Goal: Information Seeking & Learning: Find specific fact

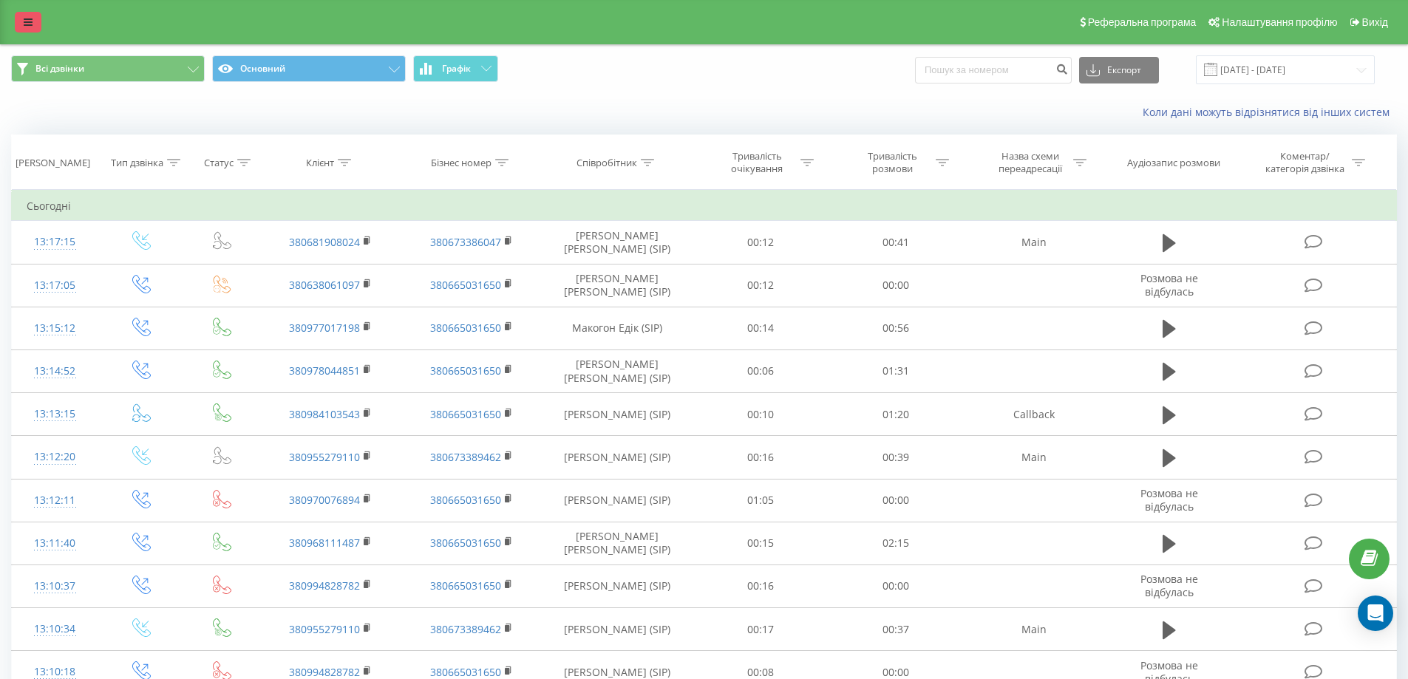
click at [29, 23] on icon at bounding box center [28, 22] width 9 height 10
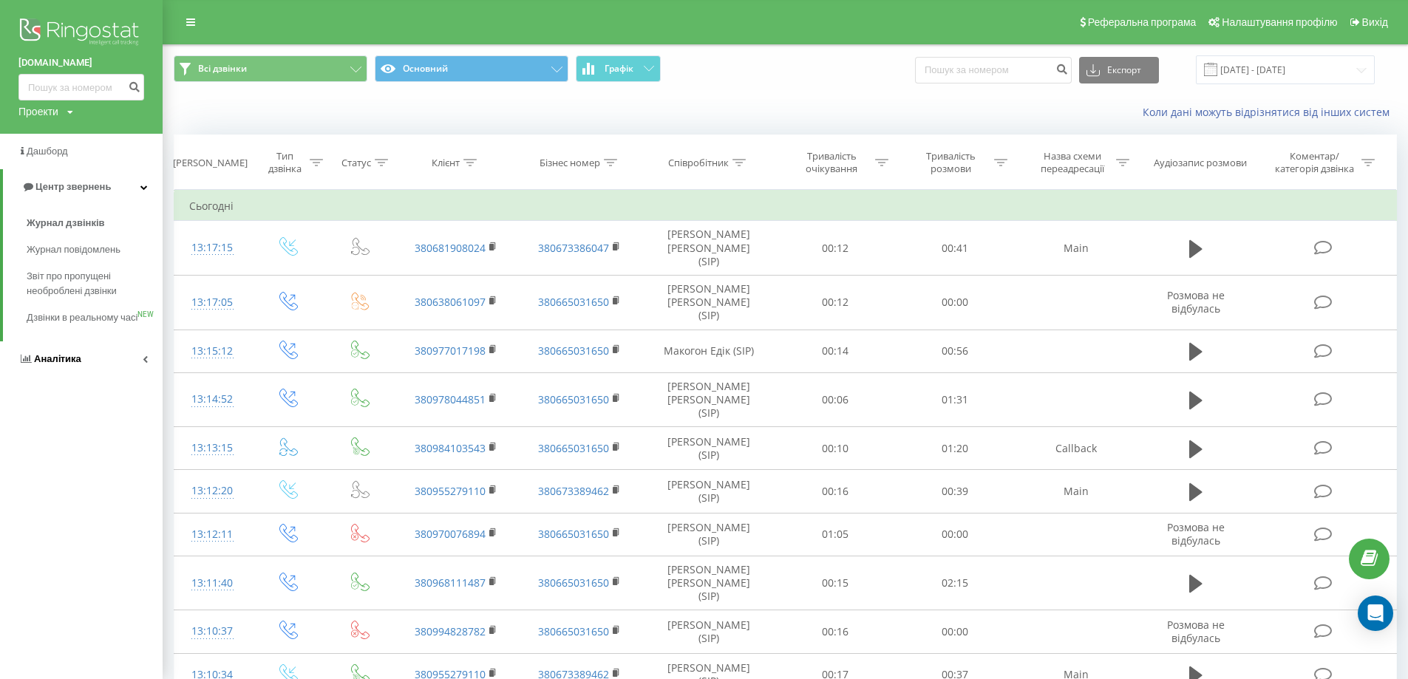
click at [129, 370] on link "Аналiтика" at bounding box center [81, 359] width 163 height 35
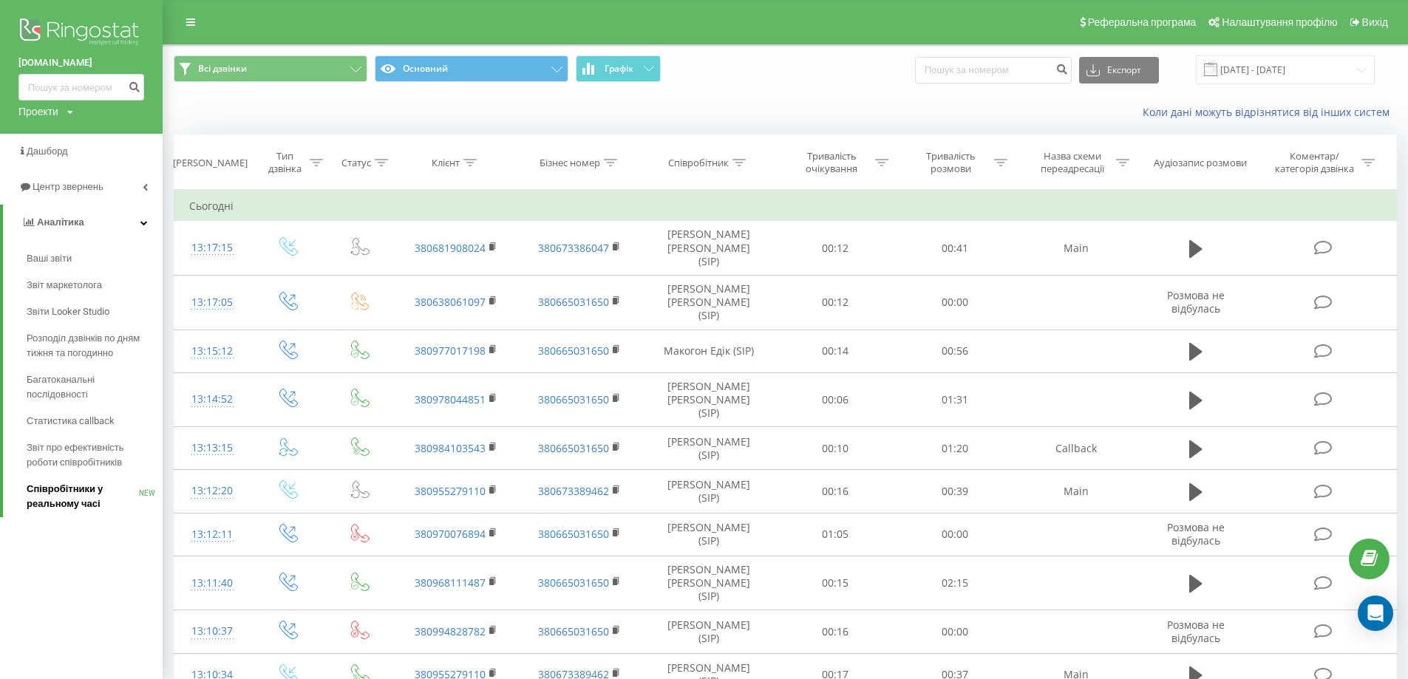
click at [70, 497] on span "Співробітники у реальному часі" at bounding box center [83, 497] width 112 height 30
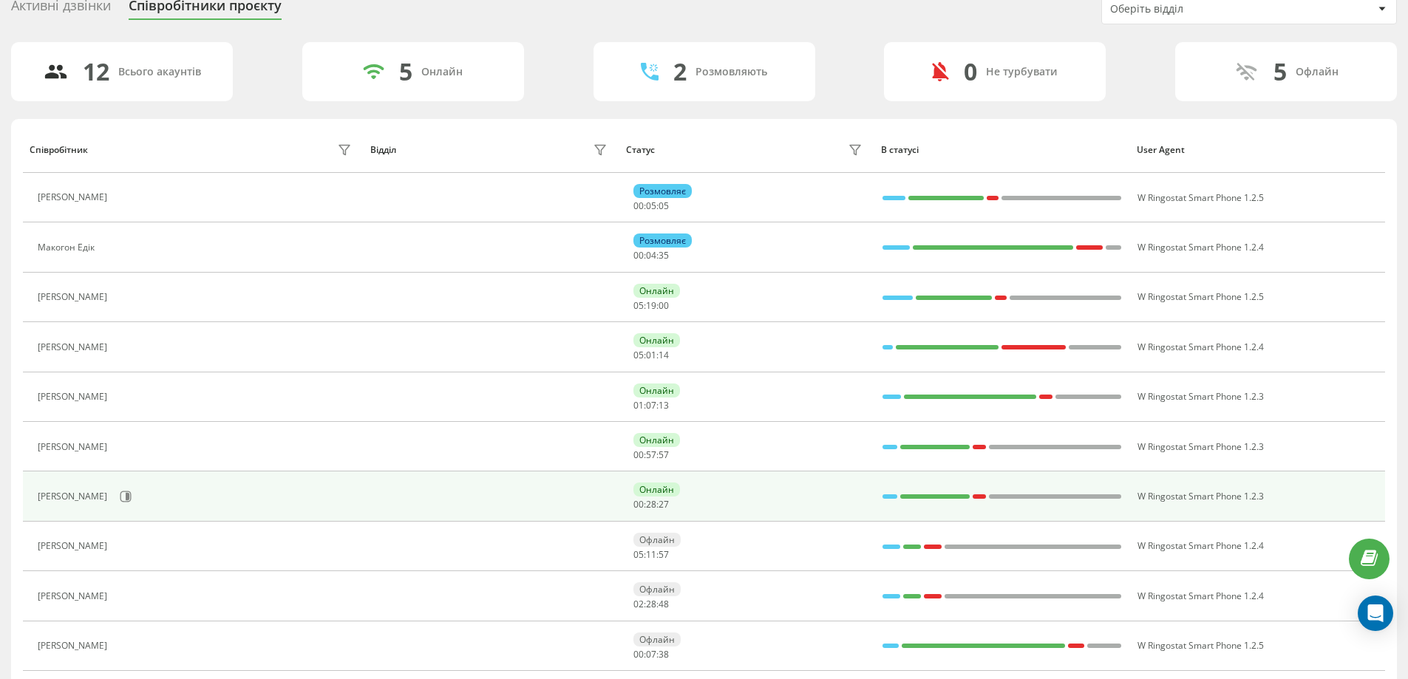
scroll to position [61, 0]
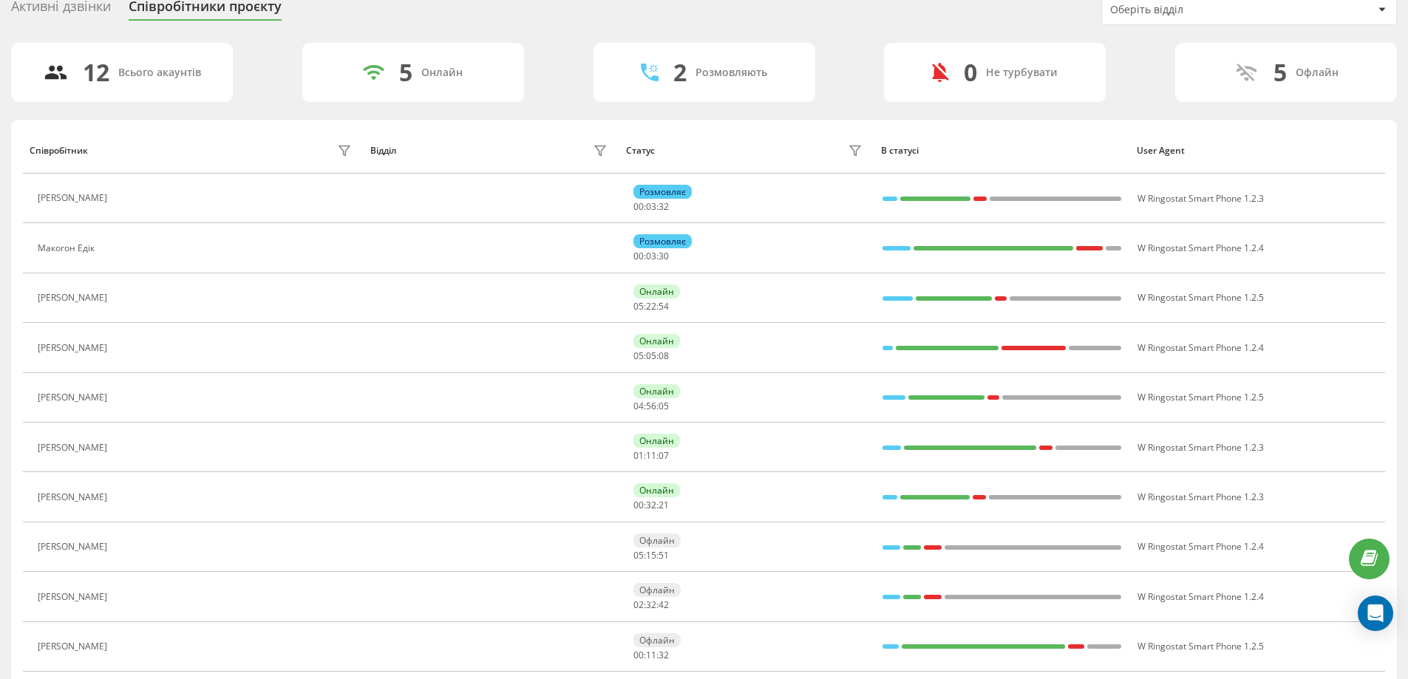
click at [35, 4] on div "Активні дзвінки" at bounding box center [61, 10] width 100 height 23
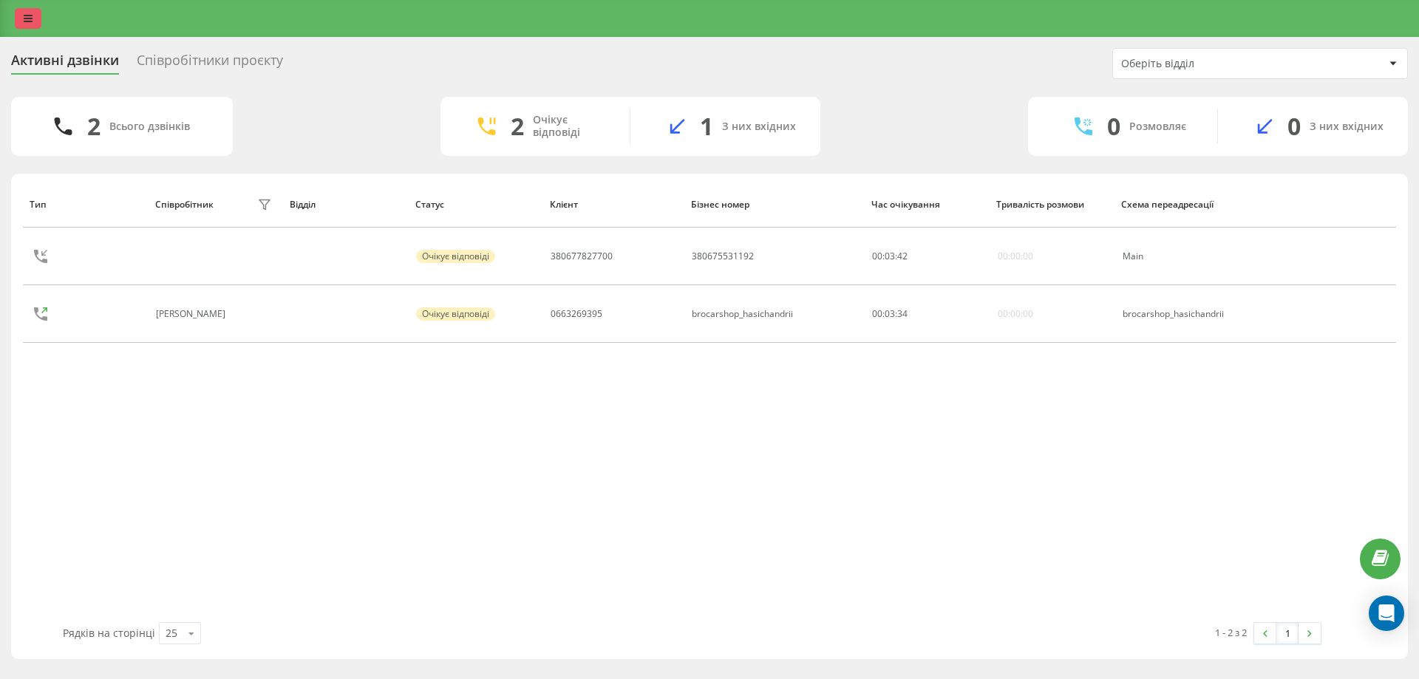
click at [30, 19] on icon at bounding box center [28, 18] width 9 height 10
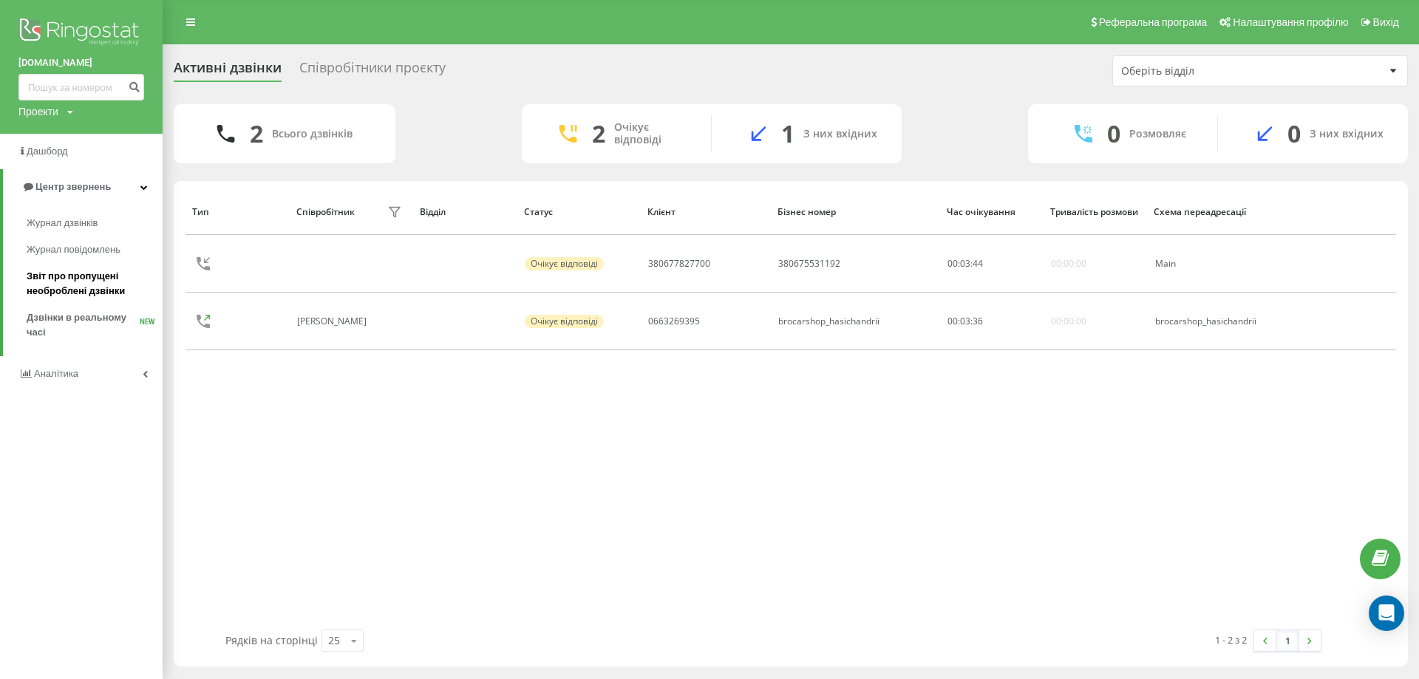
click at [86, 288] on span "Звіт про пропущені необроблені дзвінки" at bounding box center [91, 284] width 129 height 30
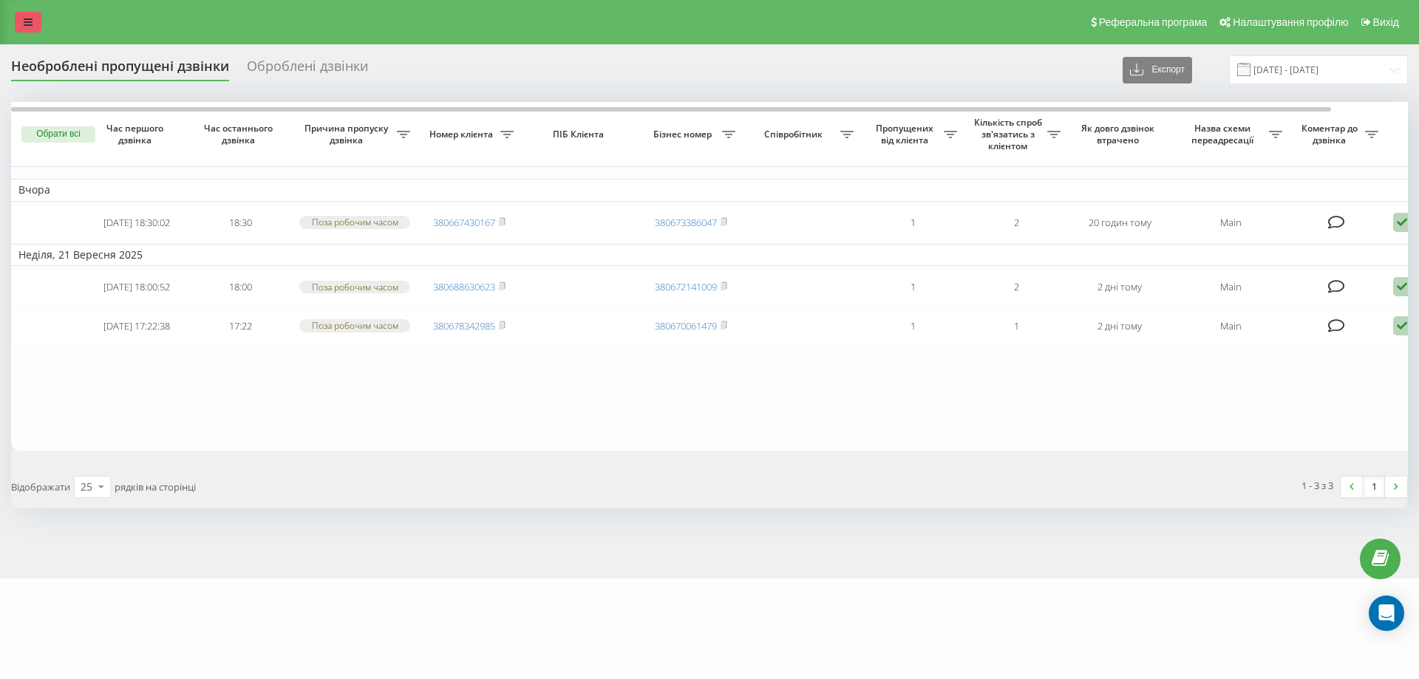
click at [16, 24] on link at bounding box center [28, 22] width 27 height 21
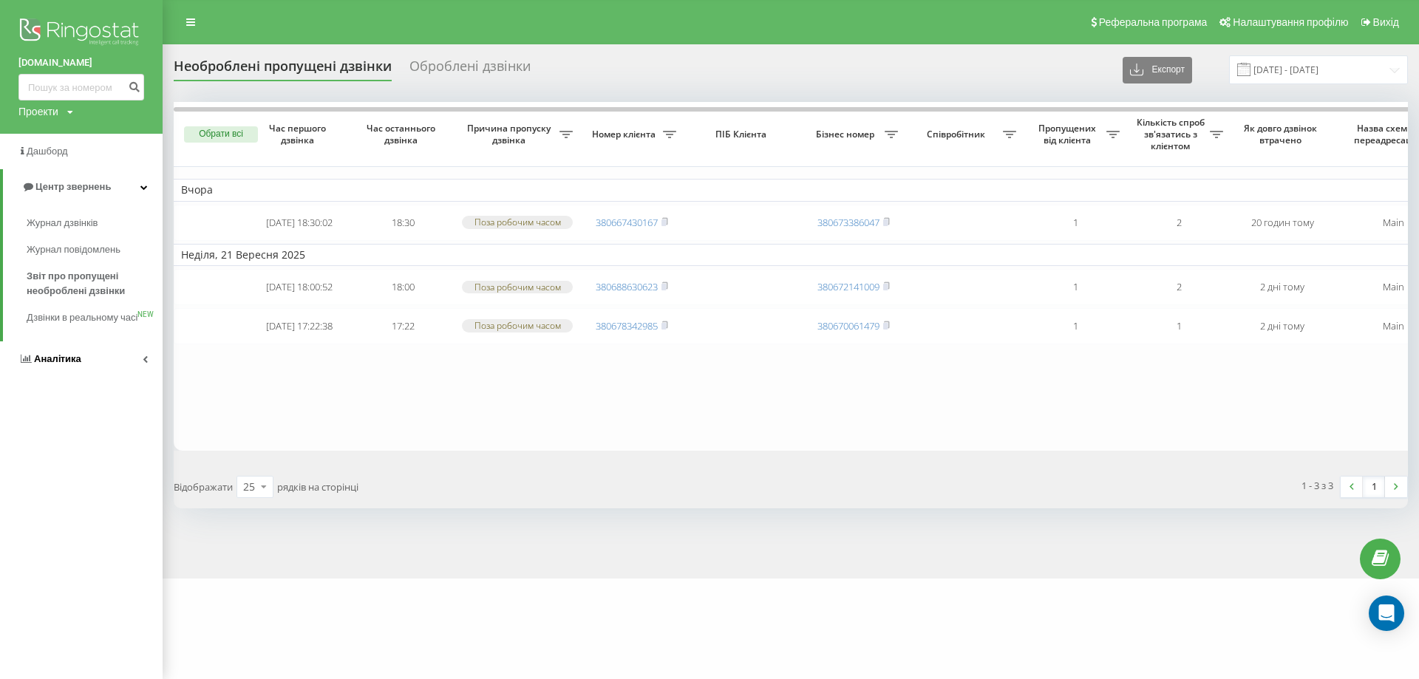
click at [130, 370] on link "Аналiтика" at bounding box center [81, 359] width 163 height 35
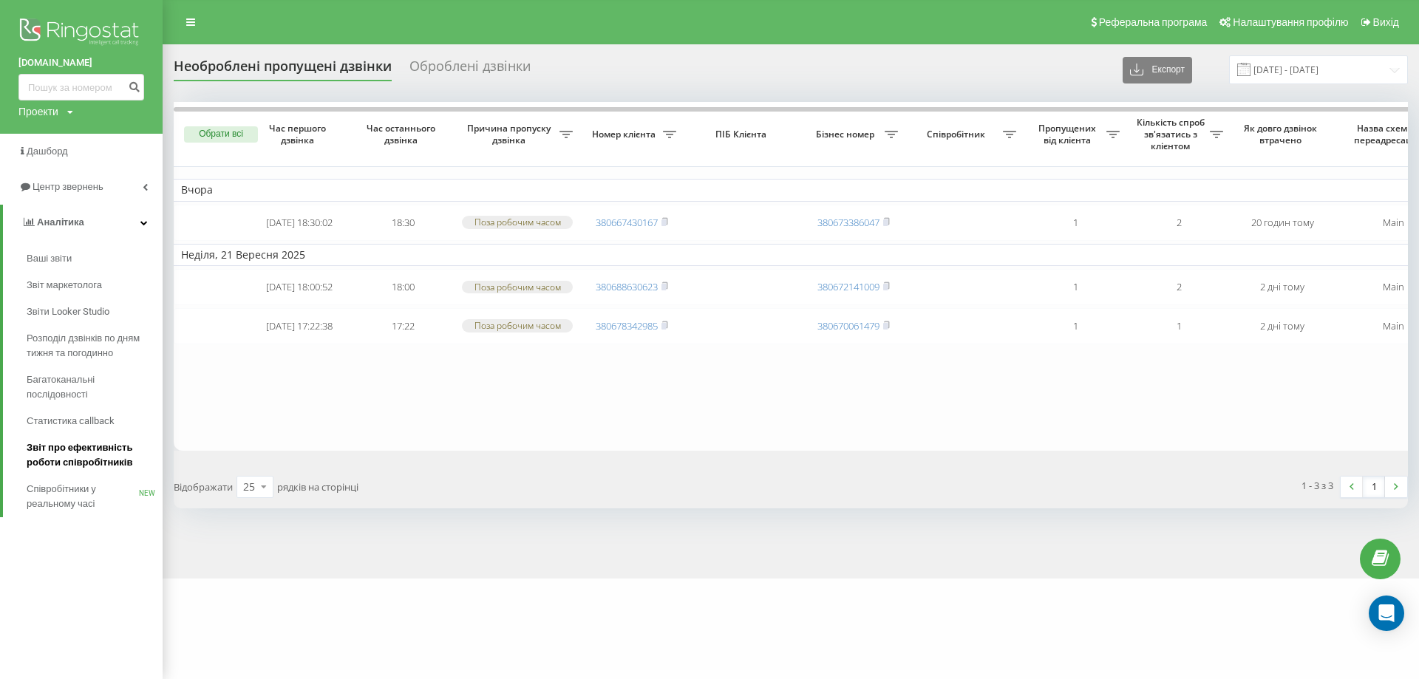
click at [114, 455] on span "Звіт про ефективність роботи співробітників" at bounding box center [91, 456] width 129 height 30
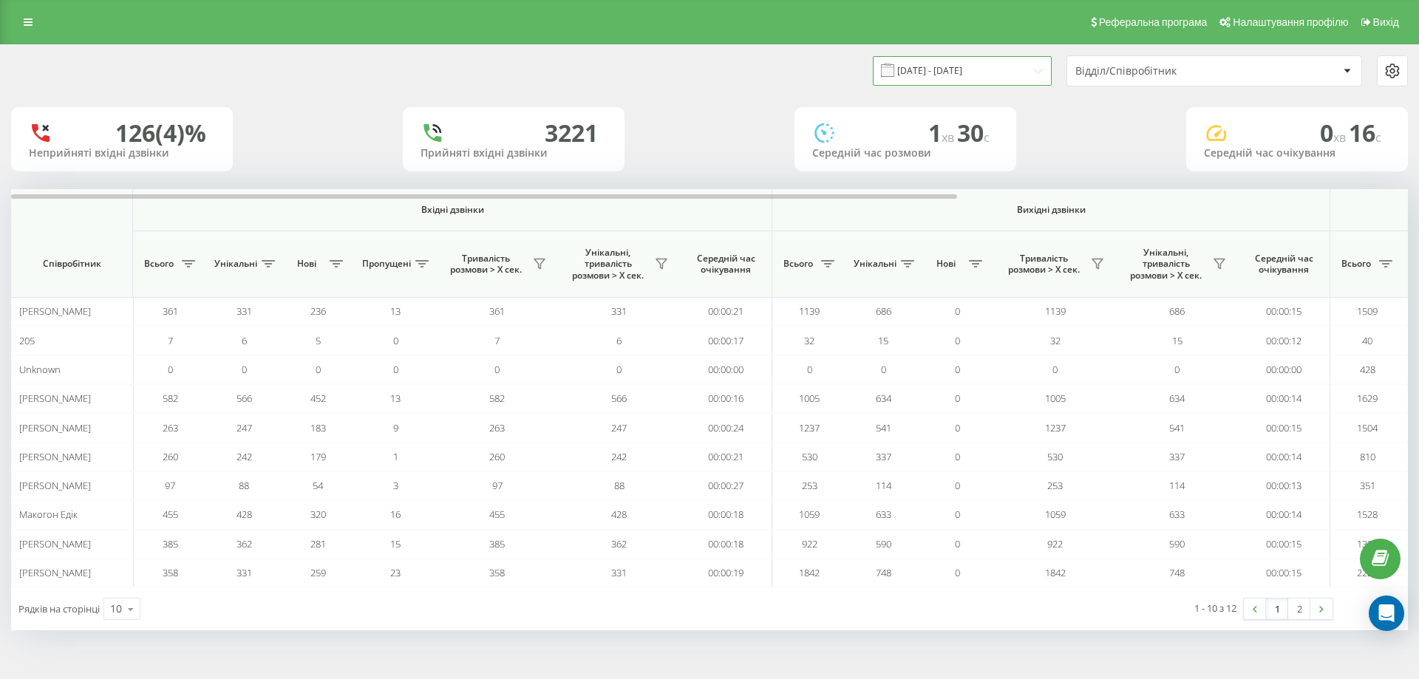
click at [989, 72] on input "[DATE] - [DATE]" at bounding box center [962, 70] width 179 height 29
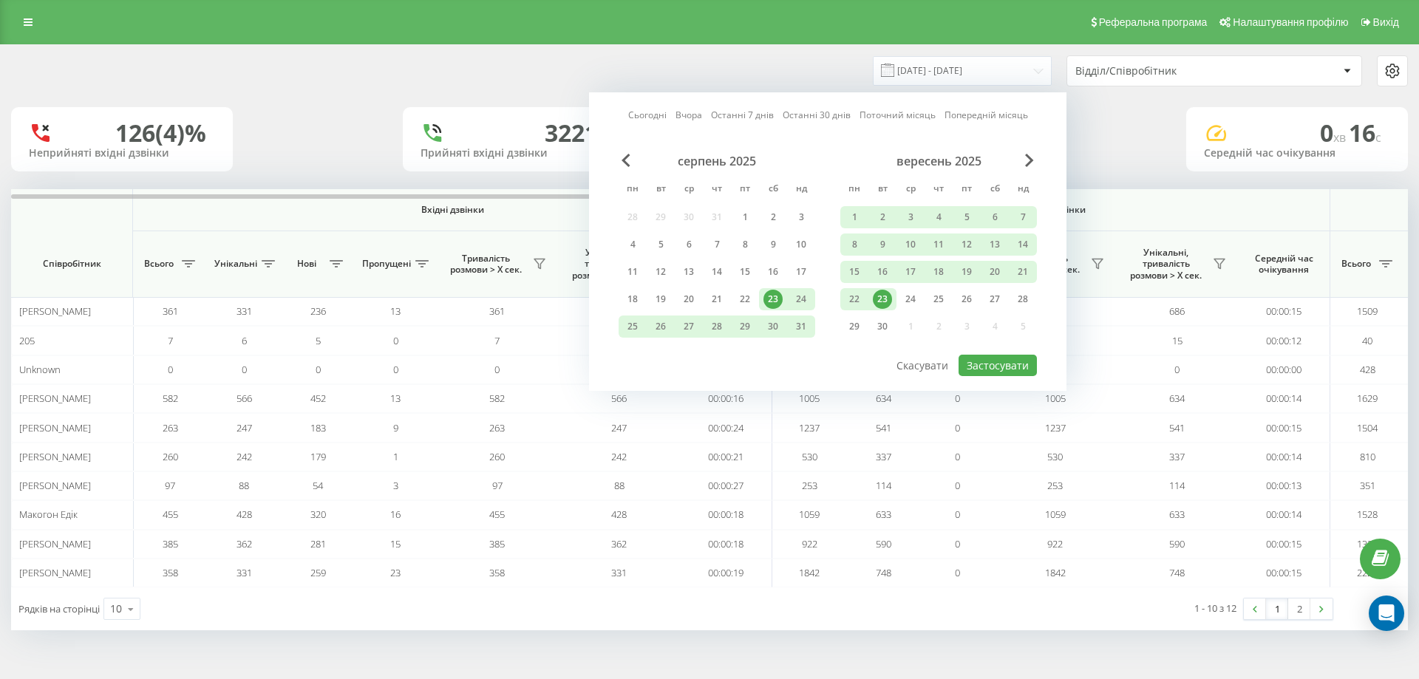
click at [883, 302] on div "23" at bounding box center [882, 299] width 19 height 19
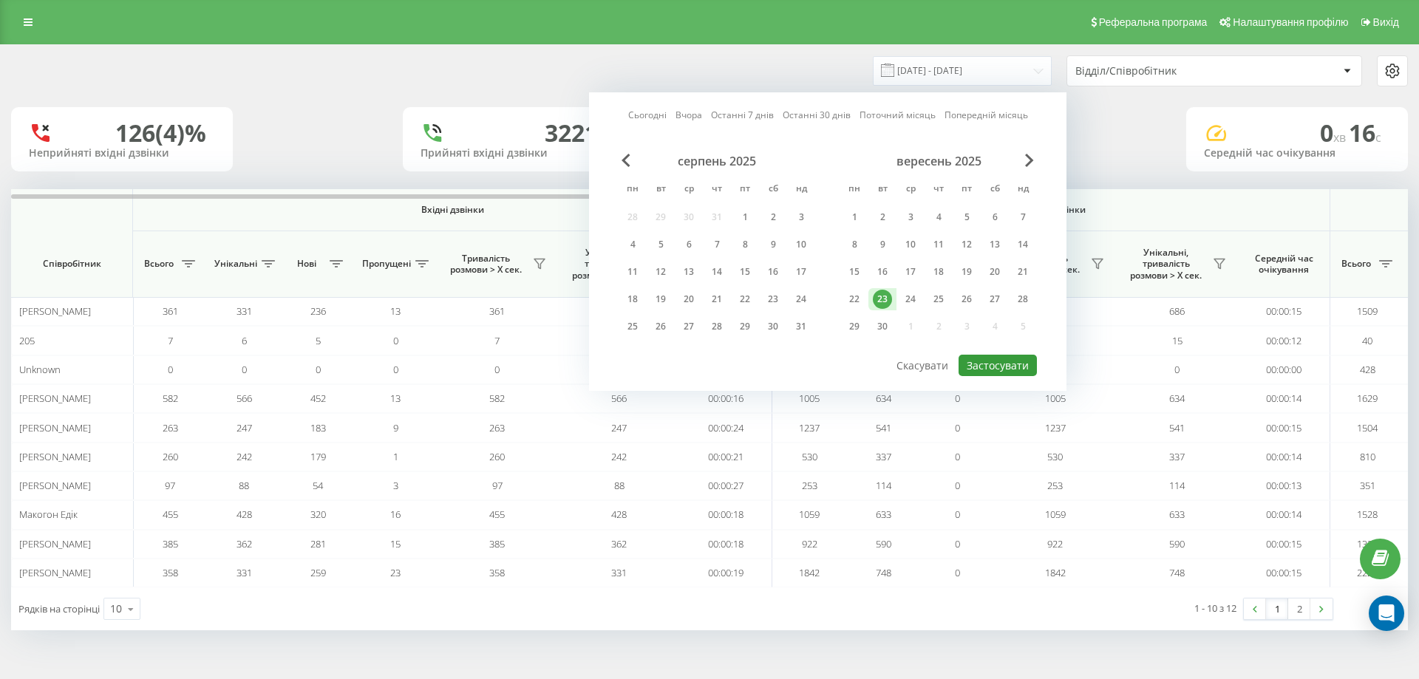
click at [996, 360] on button "Застосувати" at bounding box center [998, 365] width 78 height 21
type input "[DATE] - [DATE]"
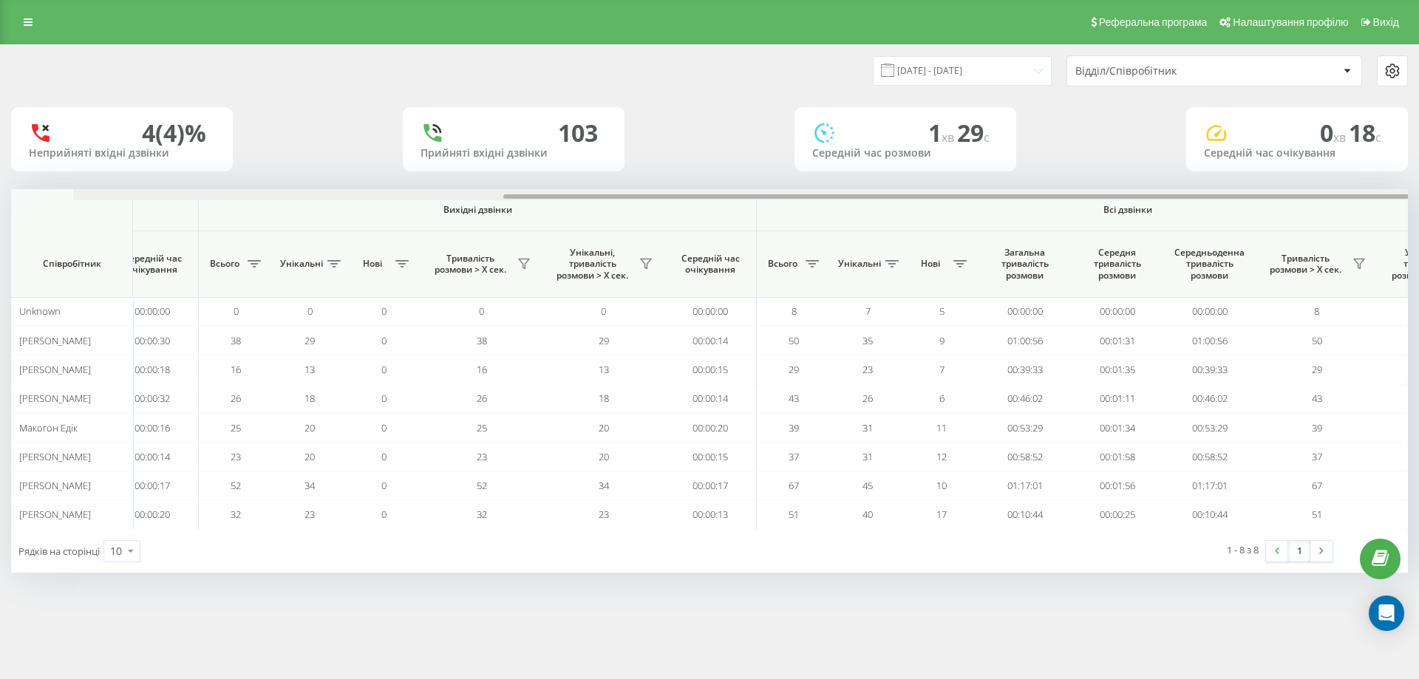
scroll to position [0, 665]
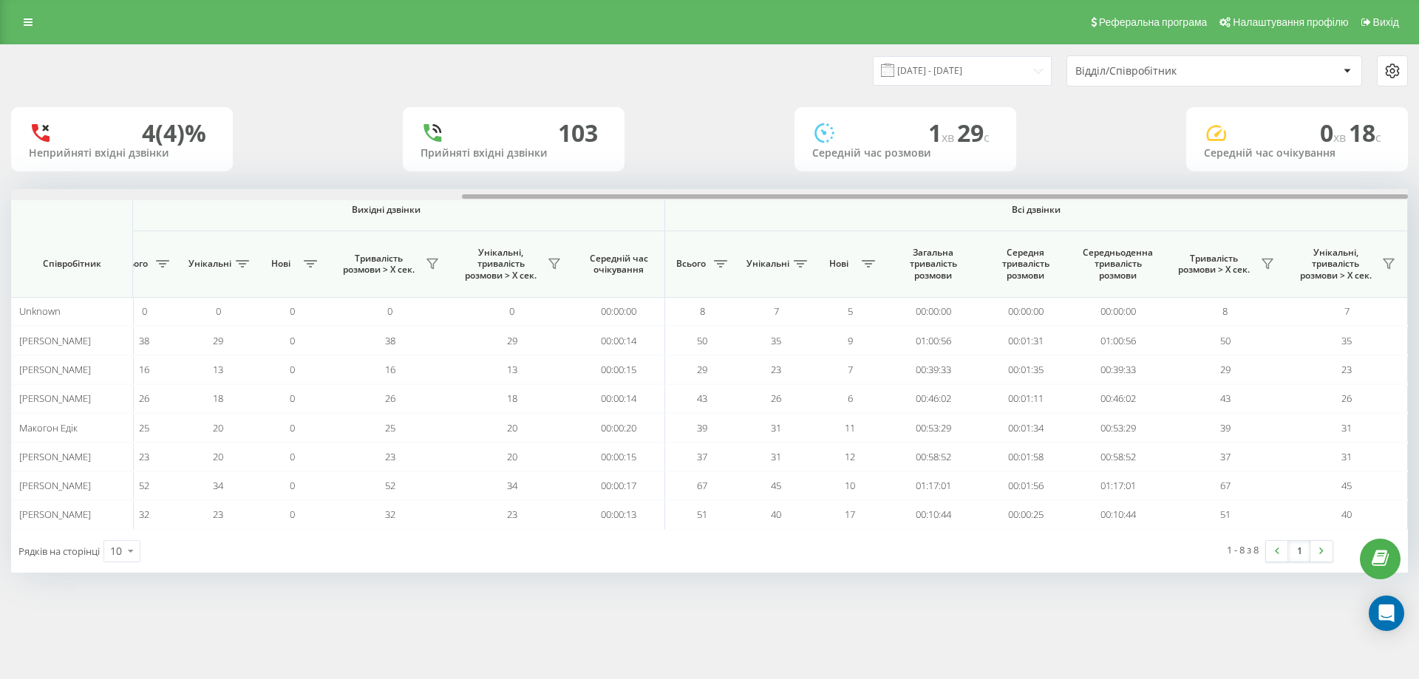
drag, startPoint x: 554, startPoint y: 194, endPoint x: 1110, endPoint y: 218, distance: 556.4
click at [1110, 218] on div "Вхідні дзвінки Вихідні дзвінки Всі дзвінки Співробітник Всього Унікальні Нові П…" at bounding box center [709, 359] width 1397 height 340
click at [33, 27] on link at bounding box center [28, 22] width 27 height 21
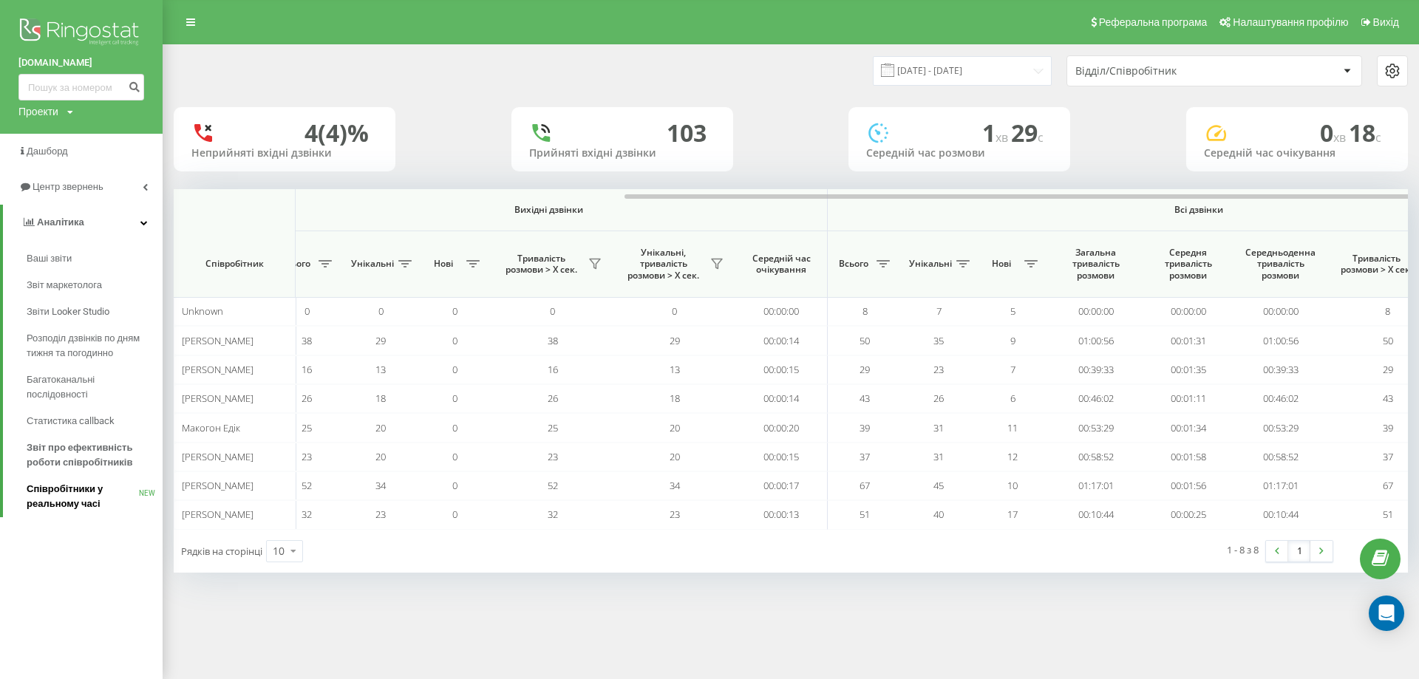
click at [94, 483] on span "Співробітники у реальному часі" at bounding box center [83, 497] width 112 height 30
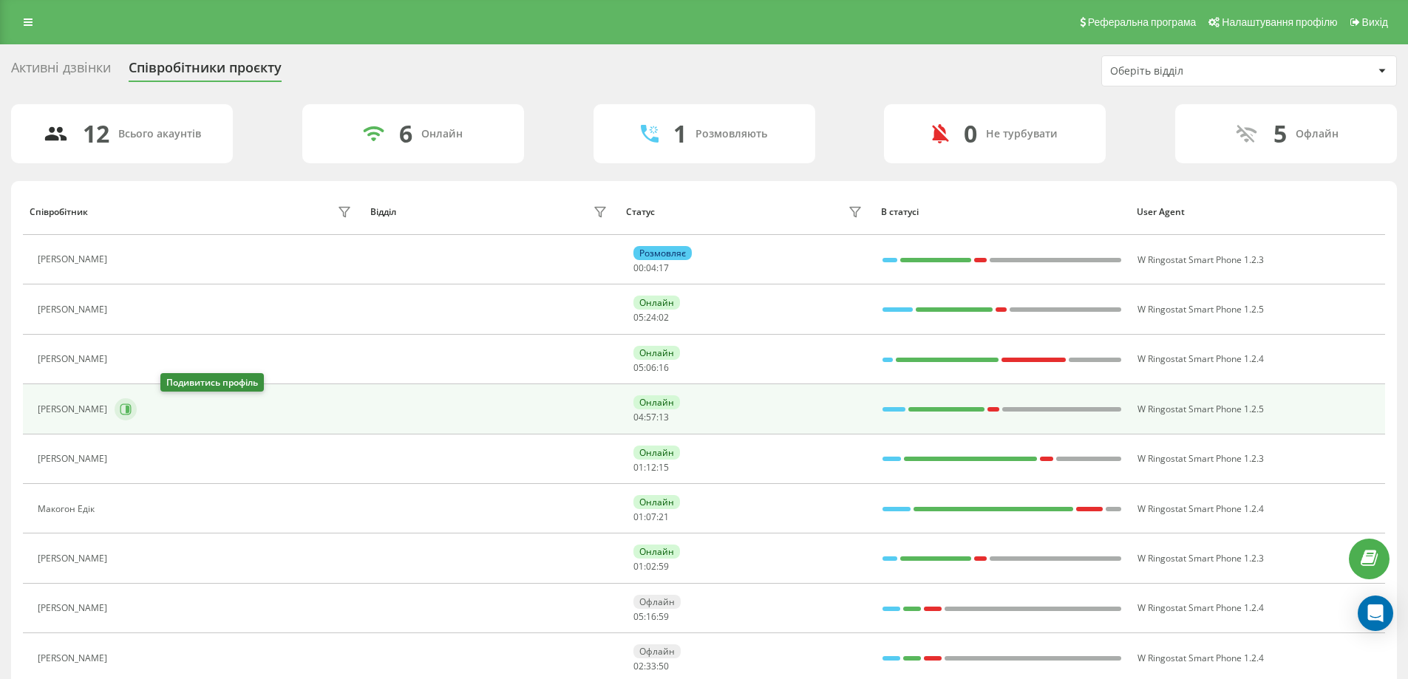
click at [132, 406] on icon at bounding box center [125, 409] width 11 height 11
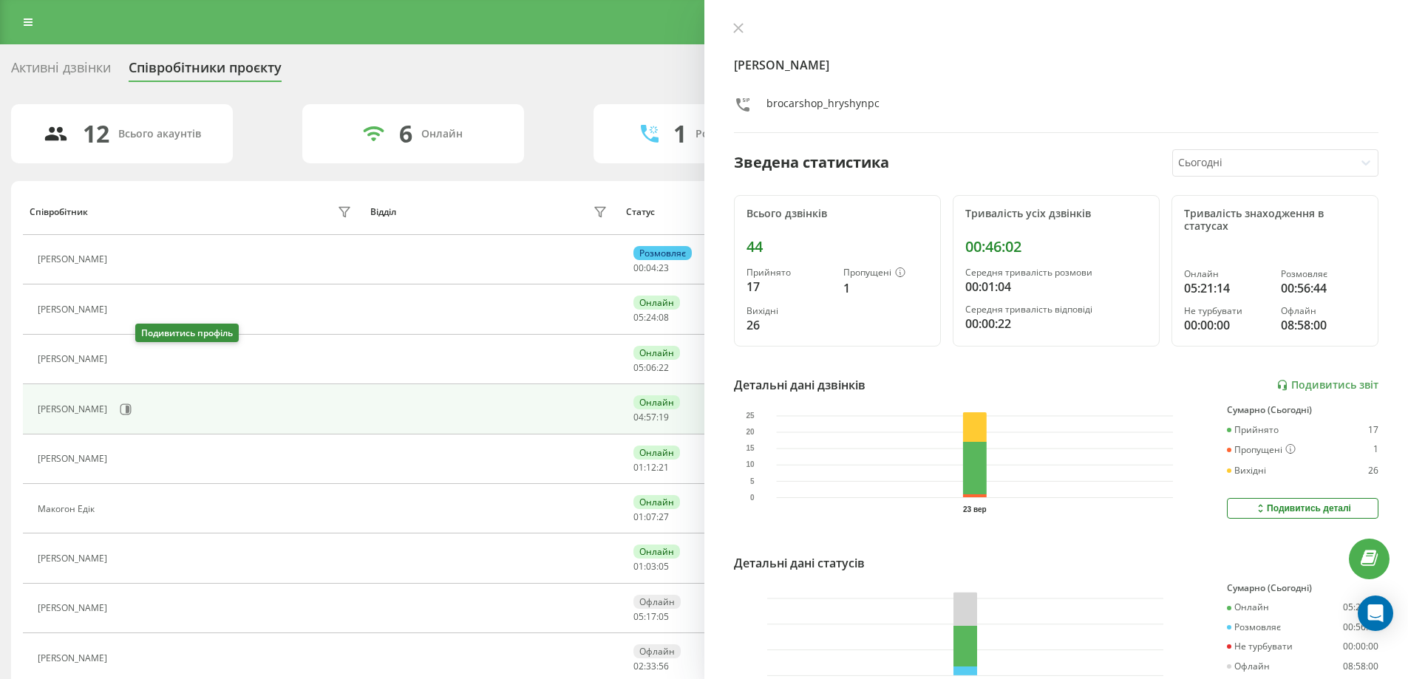
click at [132, 355] on button at bounding box center [124, 361] width 18 height 21
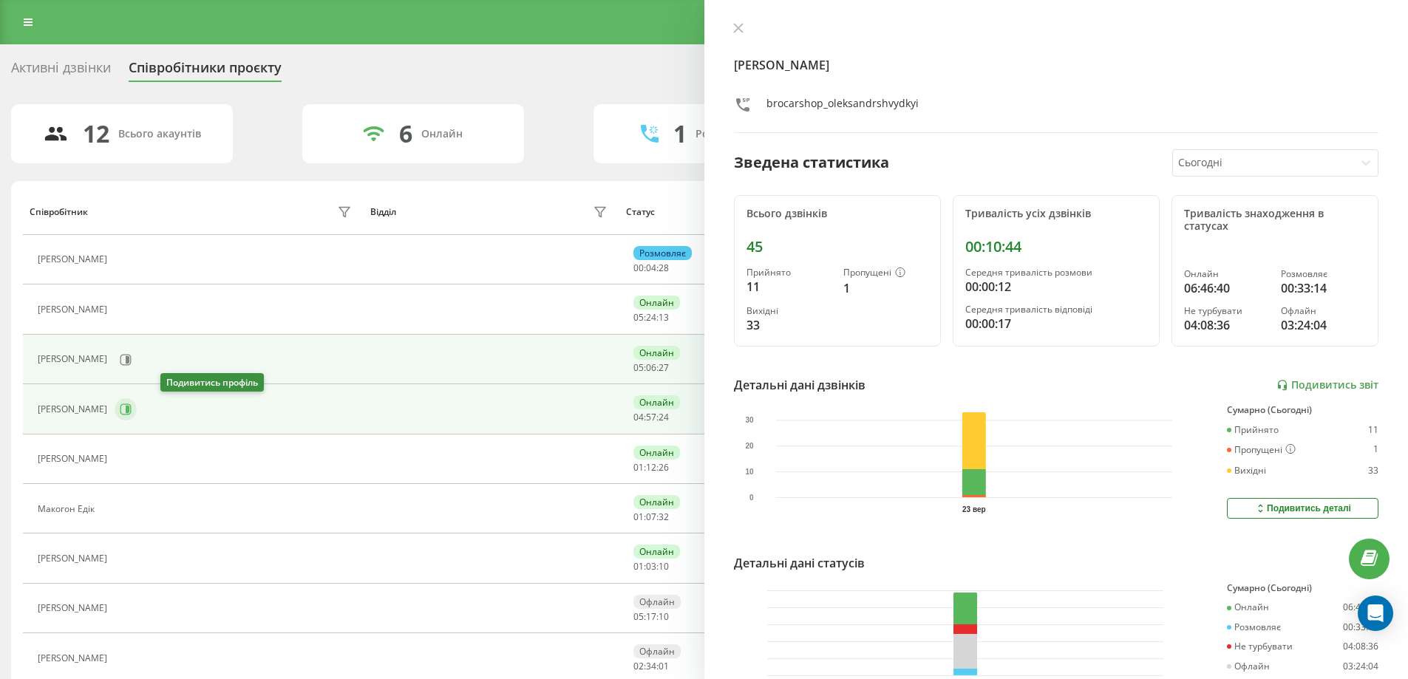
click at [132, 405] on icon at bounding box center [125, 409] width 11 height 11
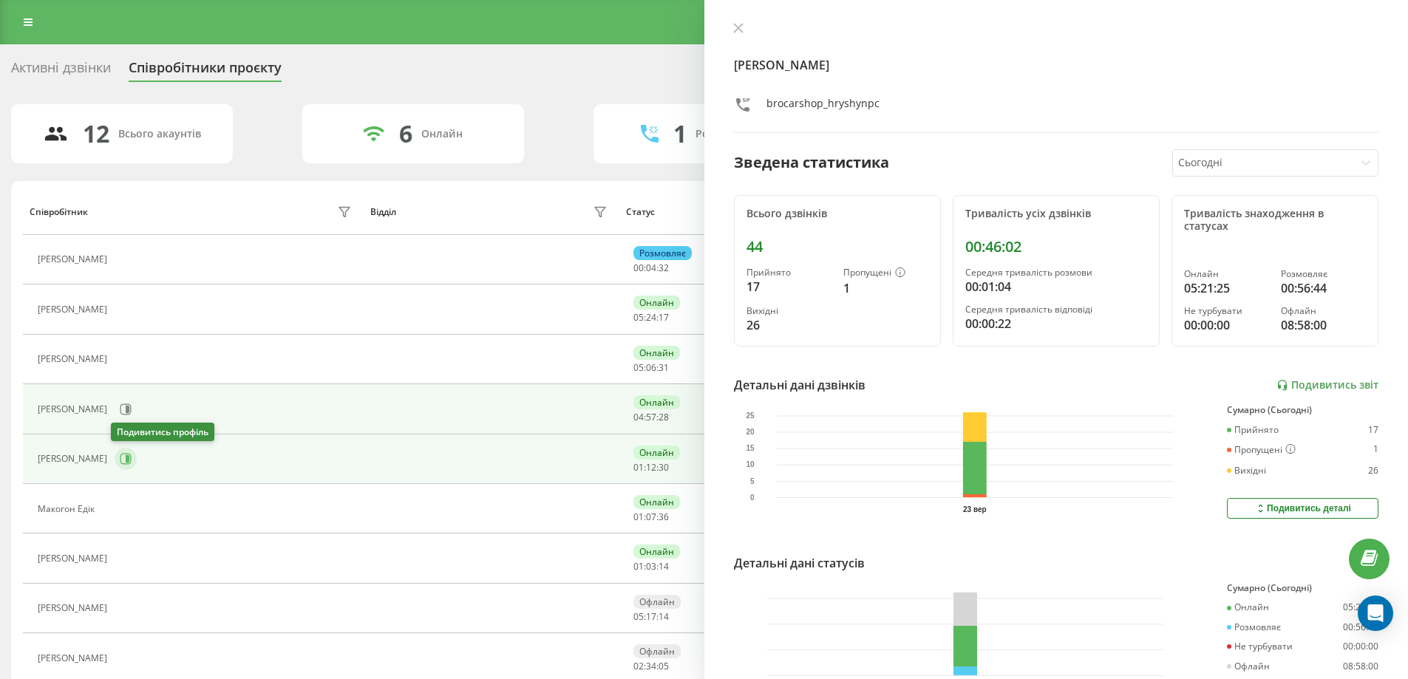
click at [126, 457] on icon at bounding box center [126, 459] width 12 height 12
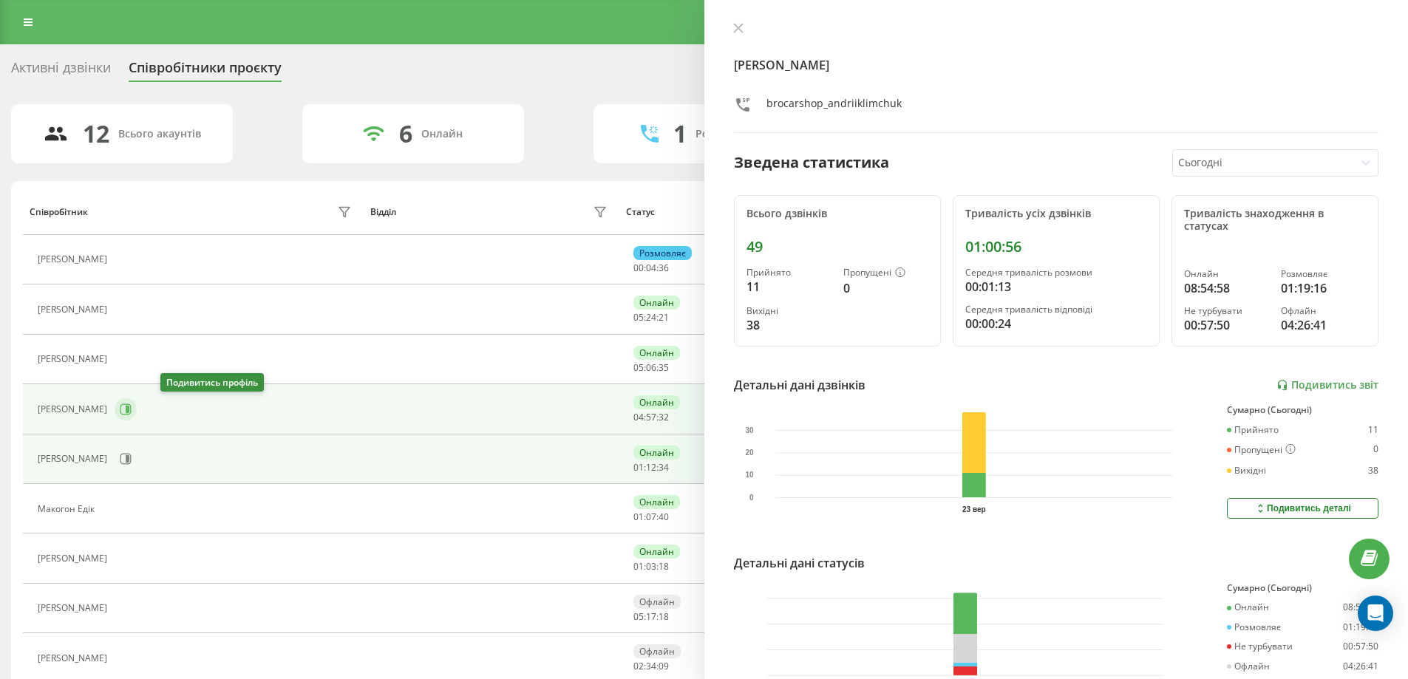
click at [132, 405] on icon at bounding box center [126, 410] width 12 height 12
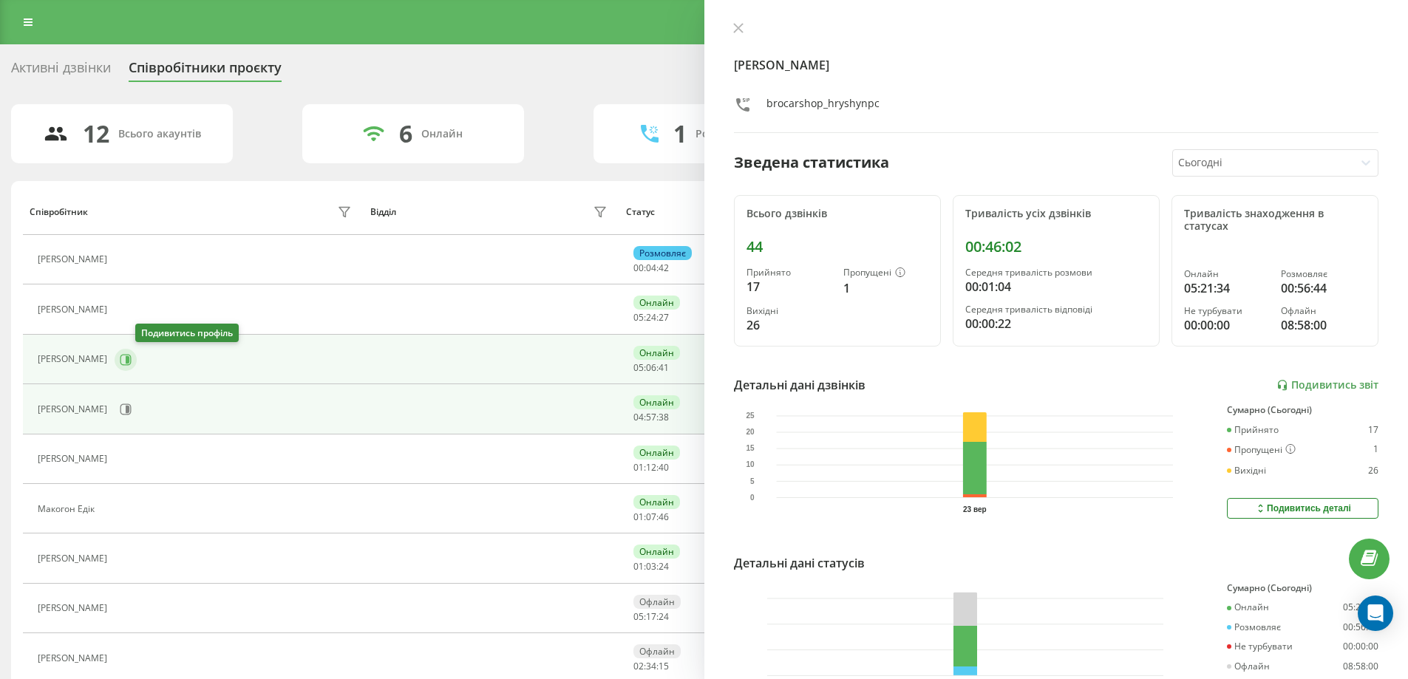
click at [132, 355] on icon at bounding box center [126, 360] width 12 height 12
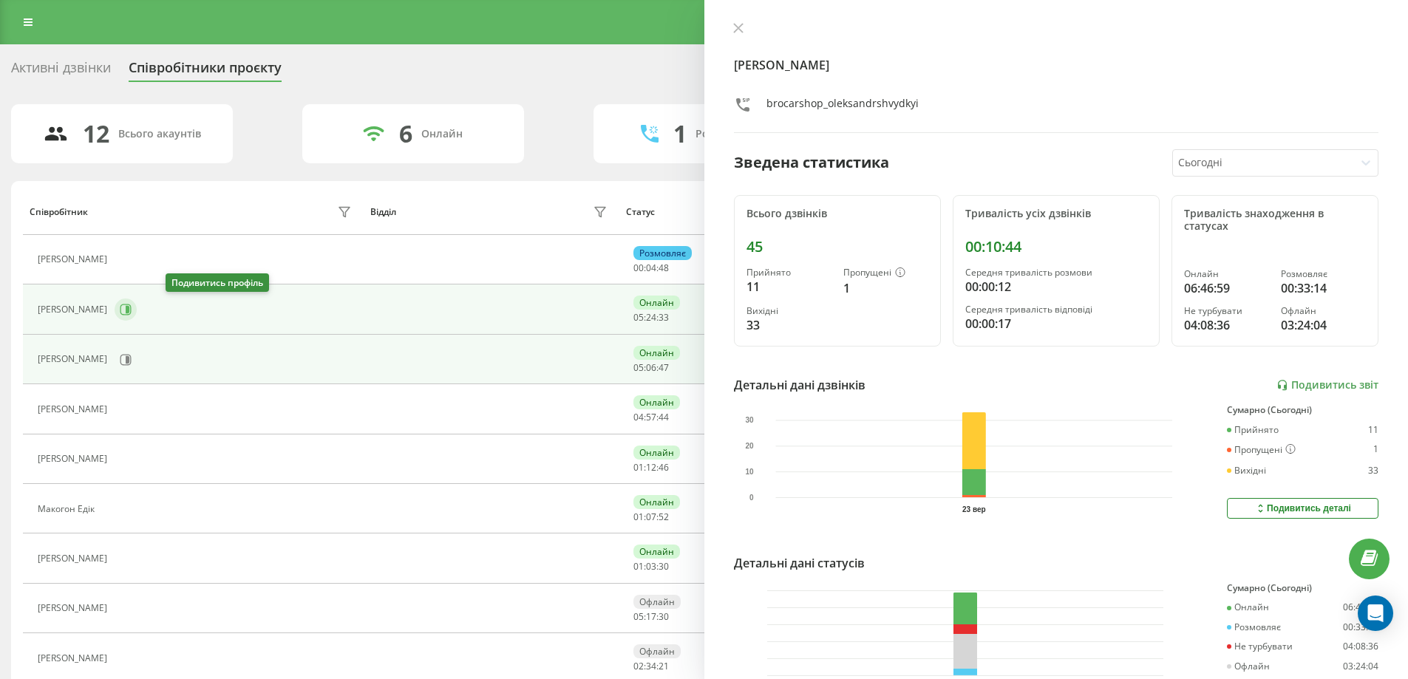
click at [132, 307] on icon at bounding box center [126, 310] width 12 height 12
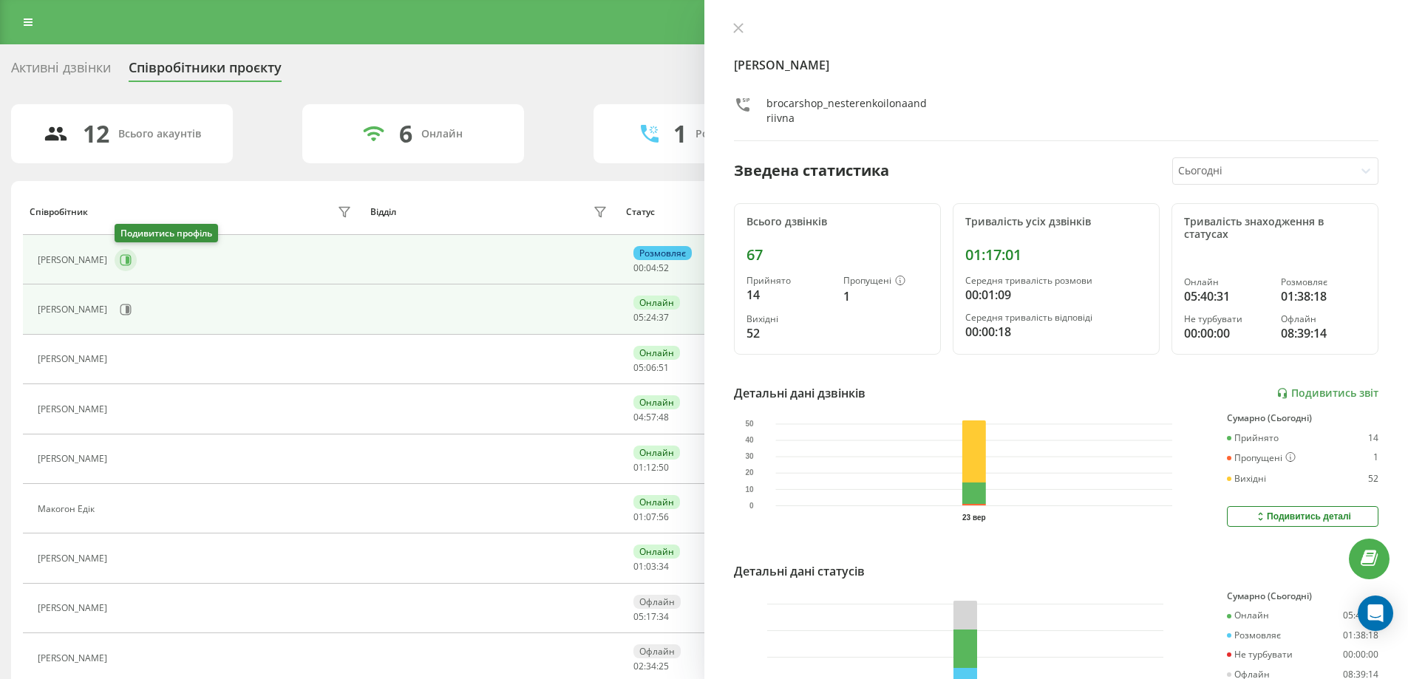
click at [127, 262] on icon at bounding box center [128, 259] width 4 height 7
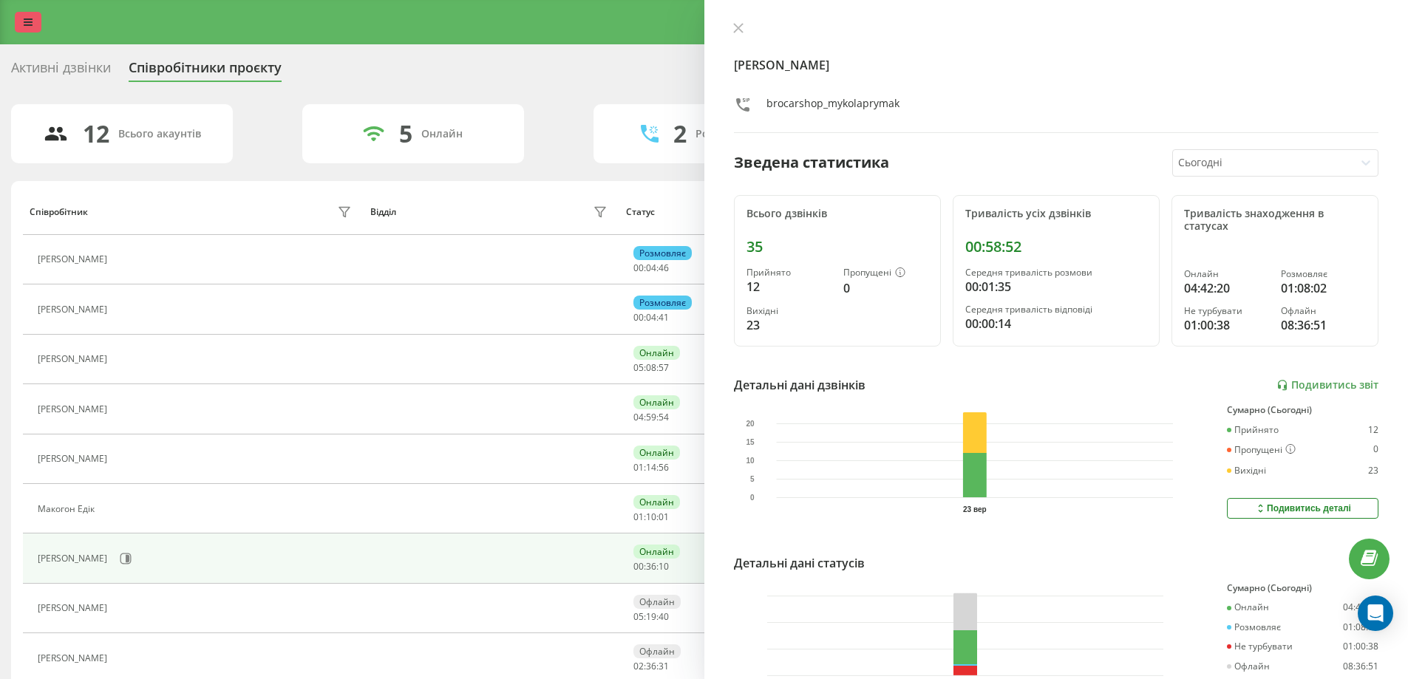
click at [24, 14] on link at bounding box center [28, 22] width 27 height 21
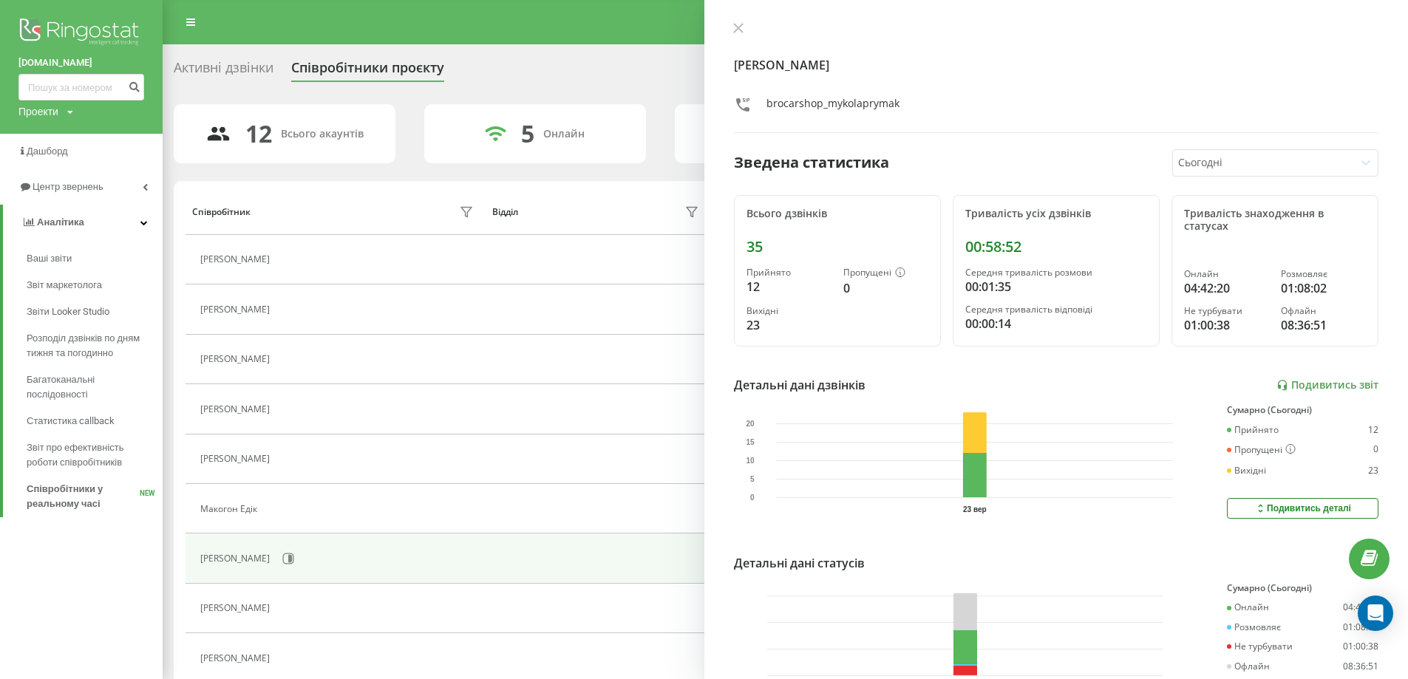
drag, startPoint x: 72, startPoint y: 71, endPoint x: 73, endPoint y: 80, distance: 9.0
click at [72, 72] on div "brocar.shop Проекти brocar.shop" at bounding box center [81, 67] width 163 height 134
click at [73, 81] on input at bounding box center [81, 87] width 126 height 27
paste input "0984582677"
type input "0984582677"
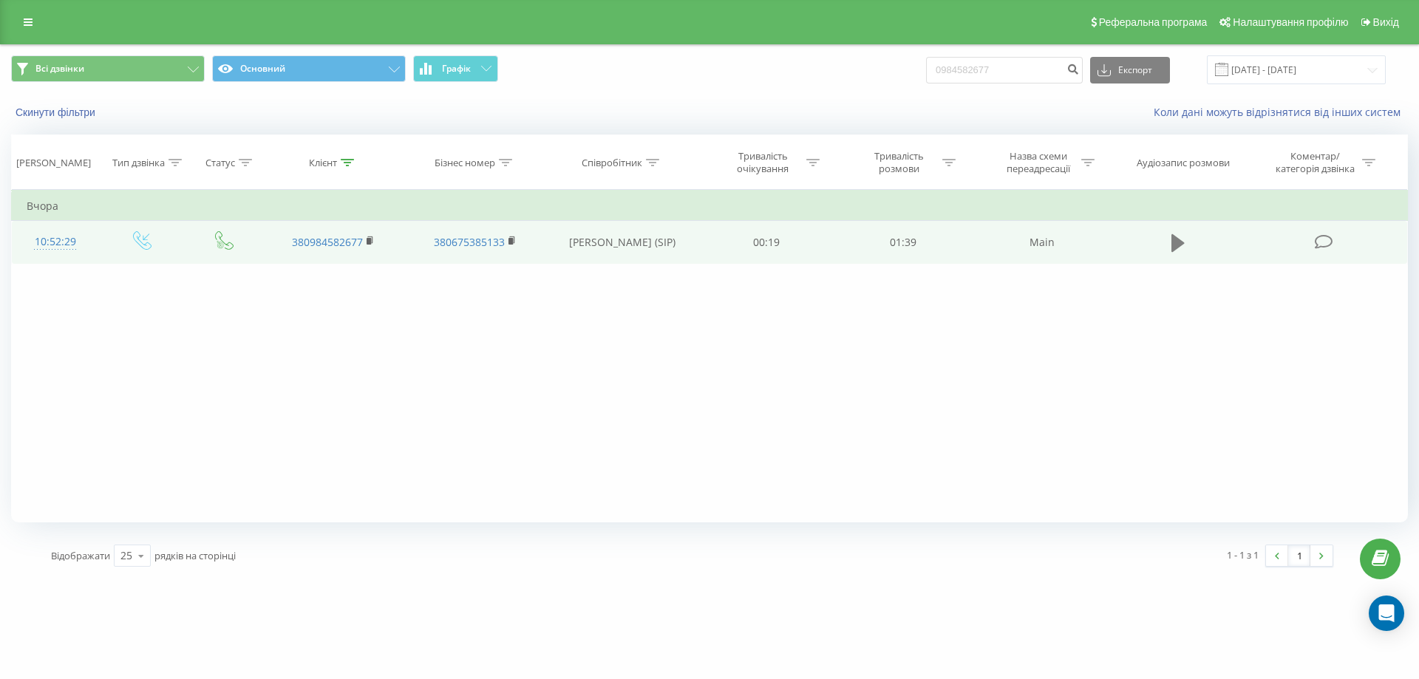
click at [1172, 238] on icon at bounding box center [1178, 243] width 13 height 21
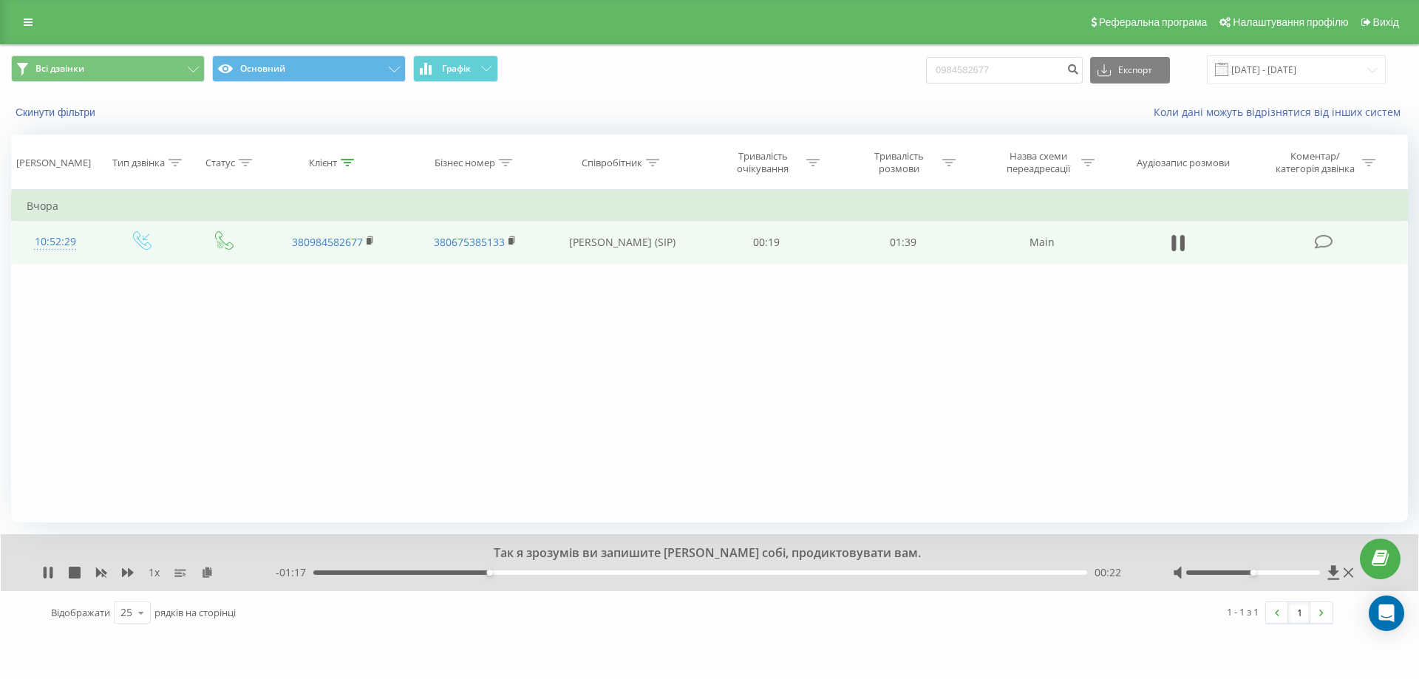
click at [519, 573] on div "00:22" at bounding box center [700, 573] width 774 height 4
click at [155, 573] on span "1 x" at bounding box center [154, 572] width 11 height 15
click at [180, 574] on rect at bounding box center [177, 573] width 7 height 1
click at [704, 571] on div "00:50" at bounding box center [700, 573] width 774 height 4
click at [749, 573] on div "00:56" at bounding box center [700, 573] width 774 height 4
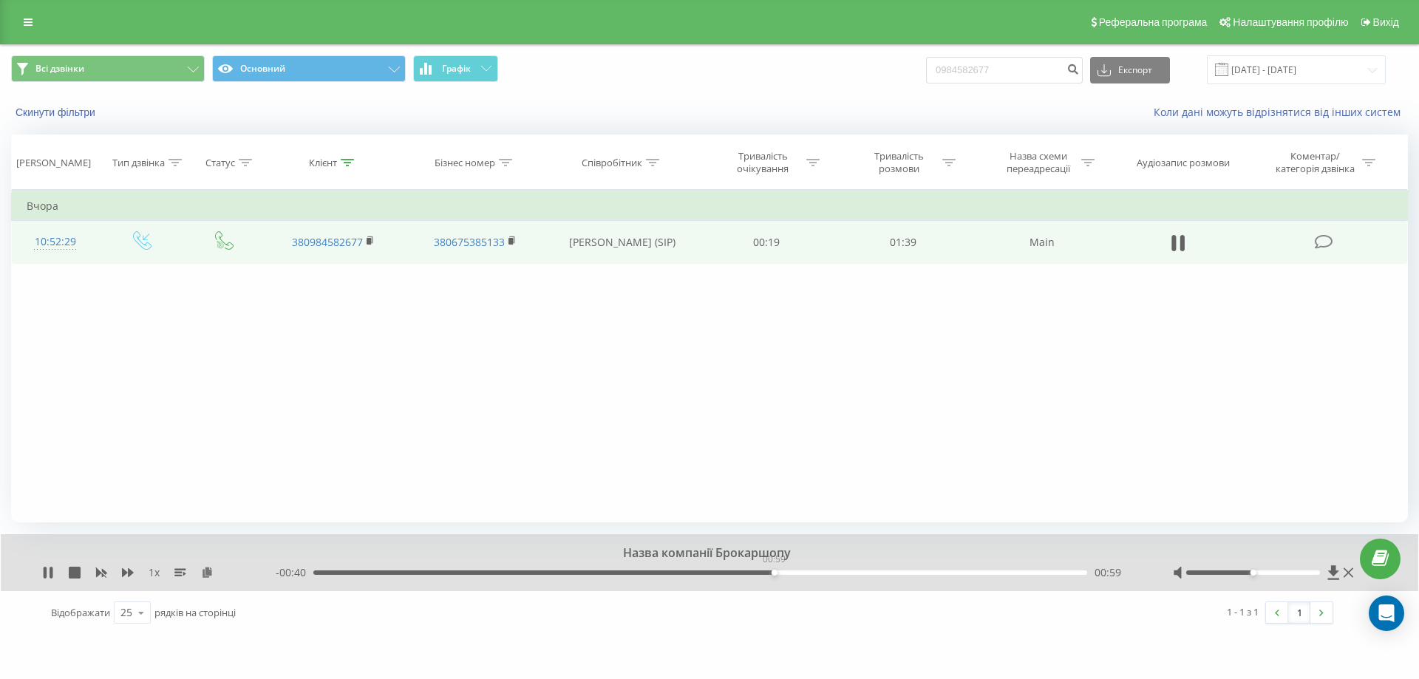
drag, startPoint x: 774, startPoint y: 571, endPoint x: 784, endPoint y: 573, distance: 9.7
click at [775, 571] on div "00:59" at bounding box center [700, 573] width 774 height 4
drag, startPoint x: 1056, startPoint y: 572, endPoint x: 318, endPoint y: 608, distance: 738.6
click at [318, 608] on div "Доброго дня, Брокар. 1 x - 01:37 00:02 00:02 Відображати 25 10 25 50 100 рядків…" at bounding box center [709, 584] width 1397 height 100
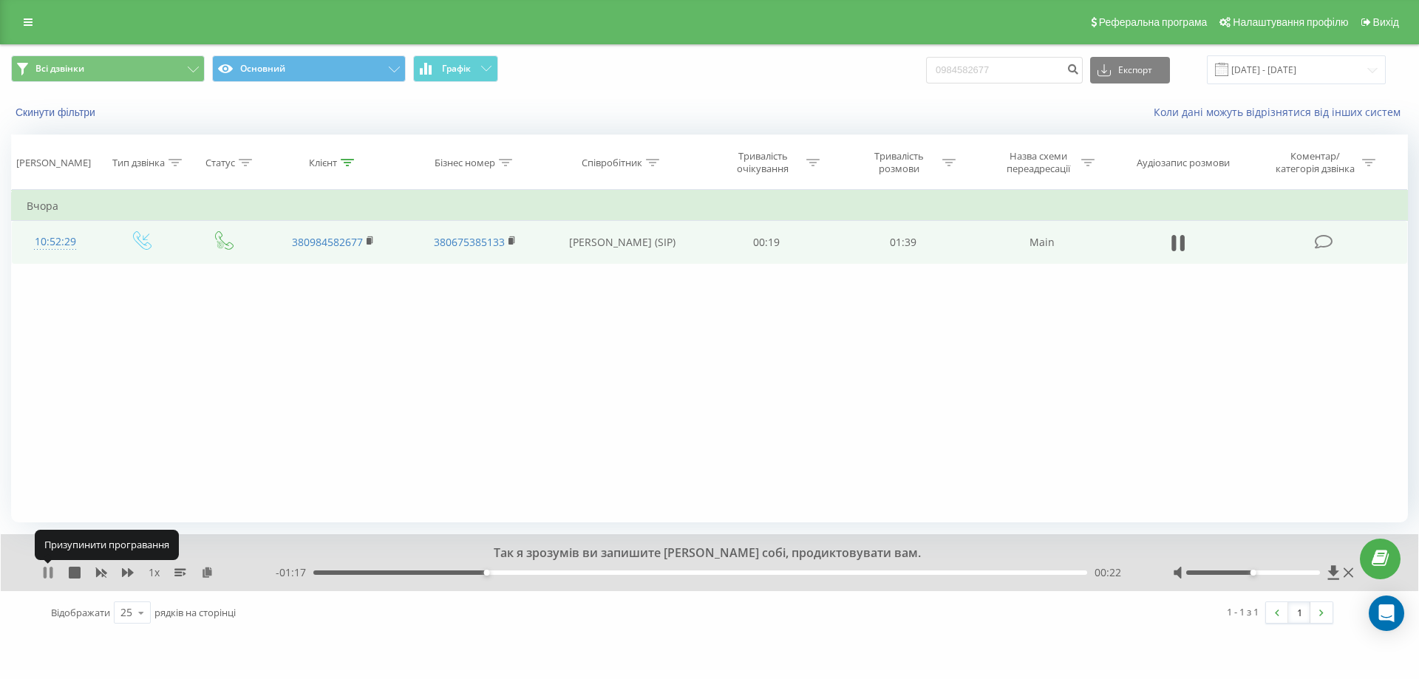
click at [47, 570] on icon at bounding box center [48, 573] width 12 height 12
